Goal: Information Seeking & Learning: Learn about a topic

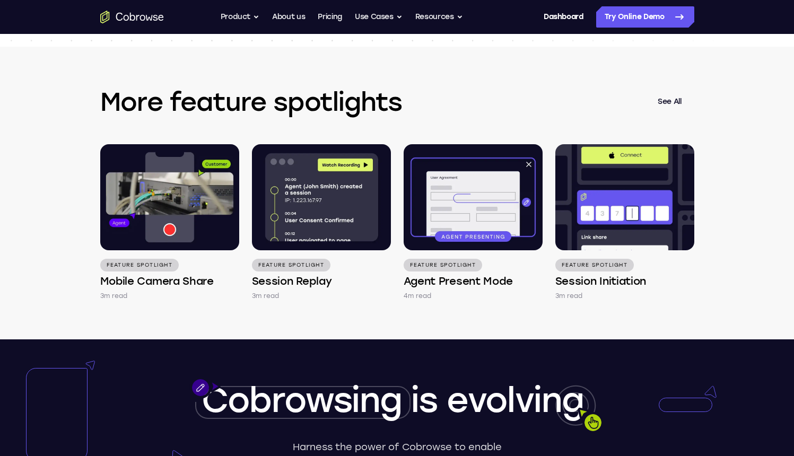
scroll to position [1417, 0]
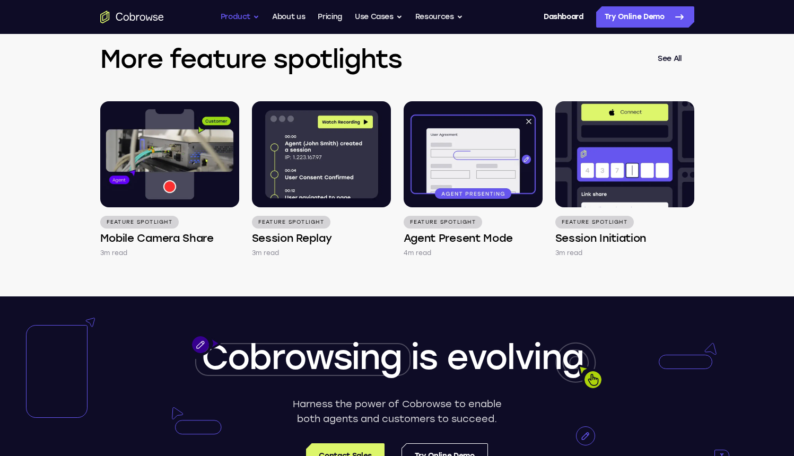
click at [249, 16] on button "Product" at bounding box center [240, 16] width 39 height 21
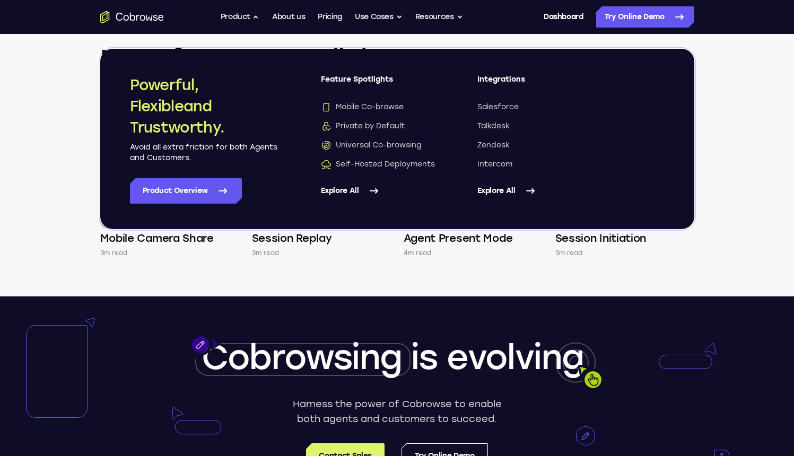
click at [389, 189] on link "Explore All" at bounding box center [378, 190] width 114 height 25
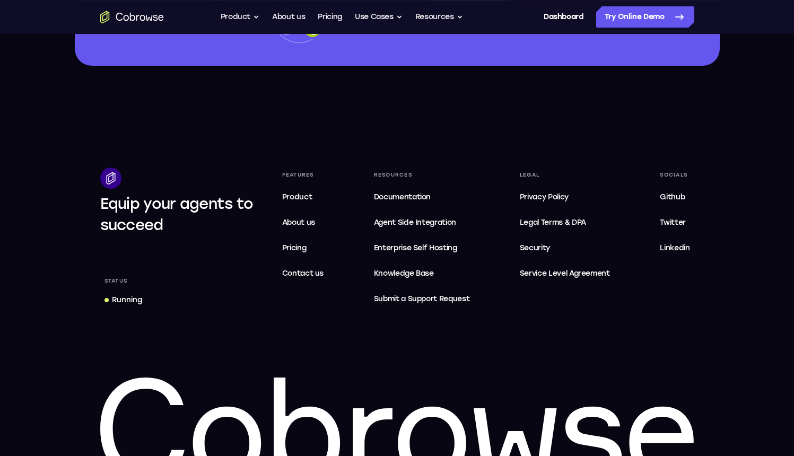
scroll to position [741, 0]
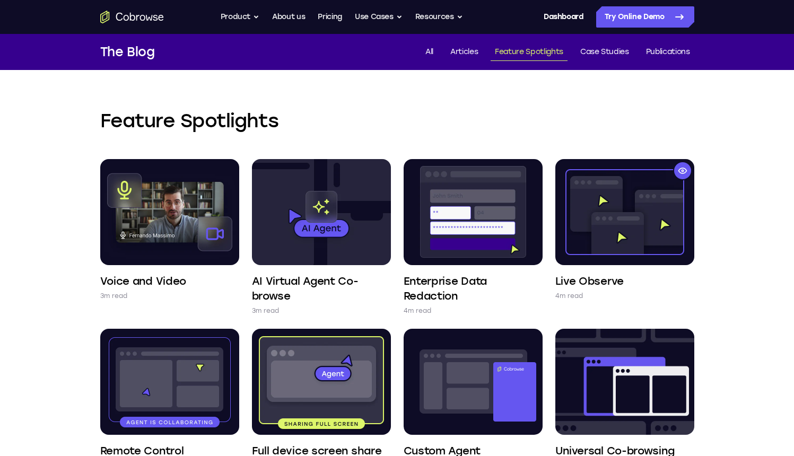
scroll to position [741, 0]
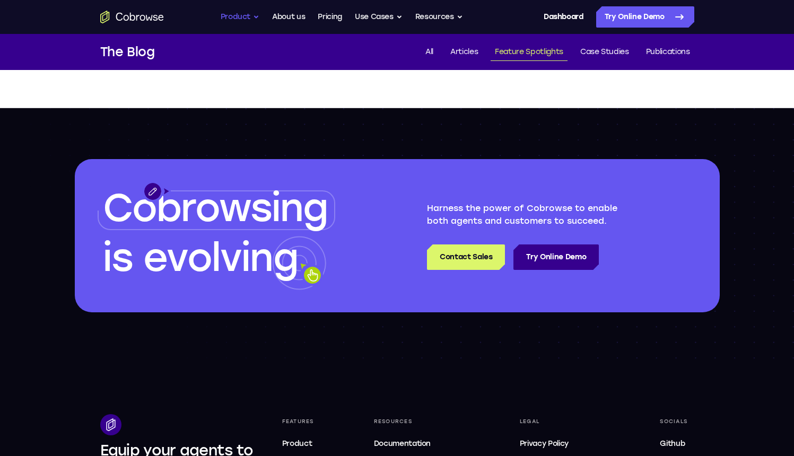
click at [245, 21] on button "Product" at bounding box center [240, 16] width 39 height 21
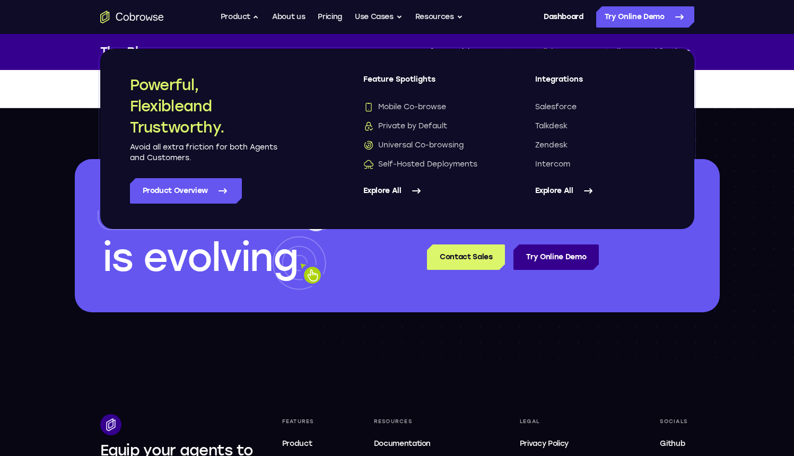
click at [413, 192] on icon at bounding box center [416, 191] width 7 height 4
